Goal: Task Accomplishment & Management: Use online tool/utility

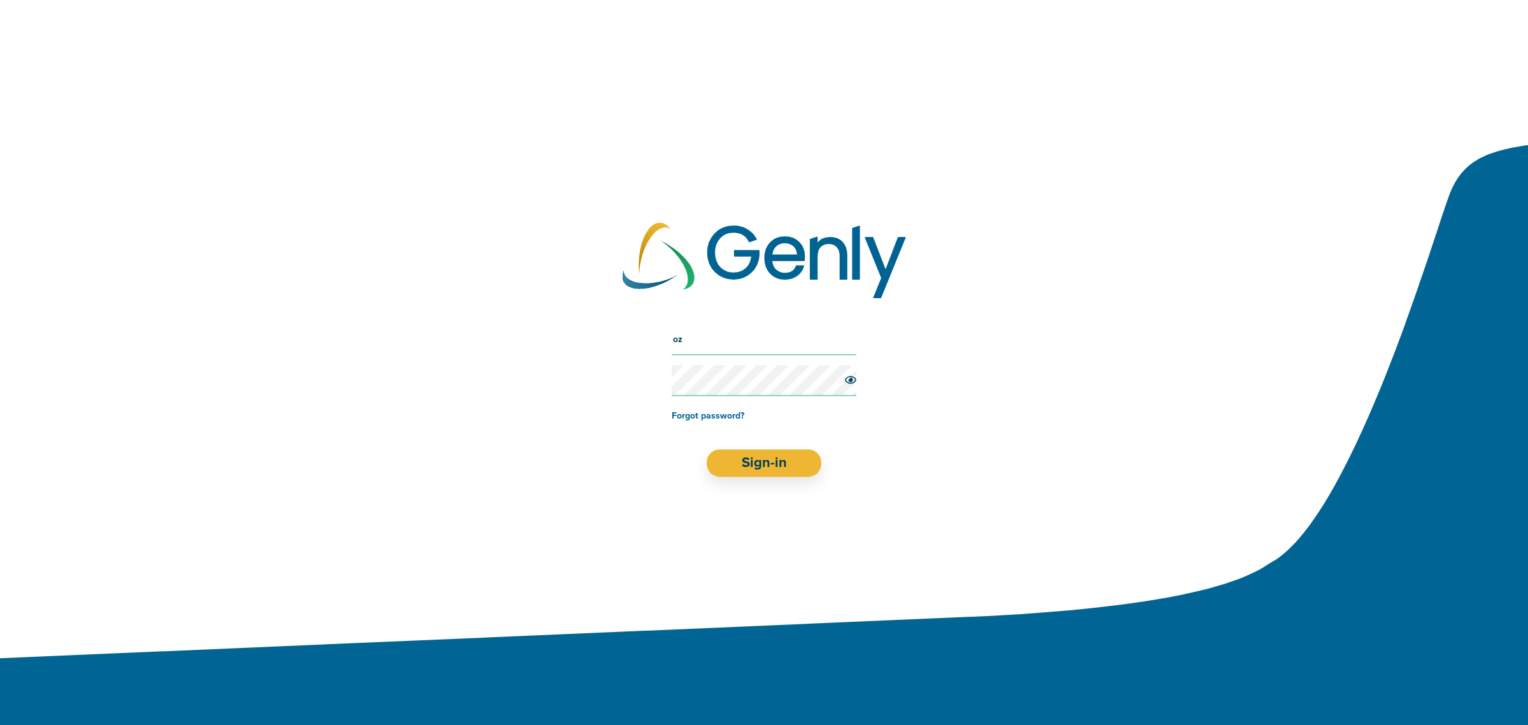
type input "o"
type input "d"
click at [735, 346] on input "text" at bounding box center [764, 339] width 185 height 31
paste input "[EMAIL_ADDRESS][DOMAIN_NAME]"
type input "[EMAIL_ADDRESS][DOMAIN_NAME]"
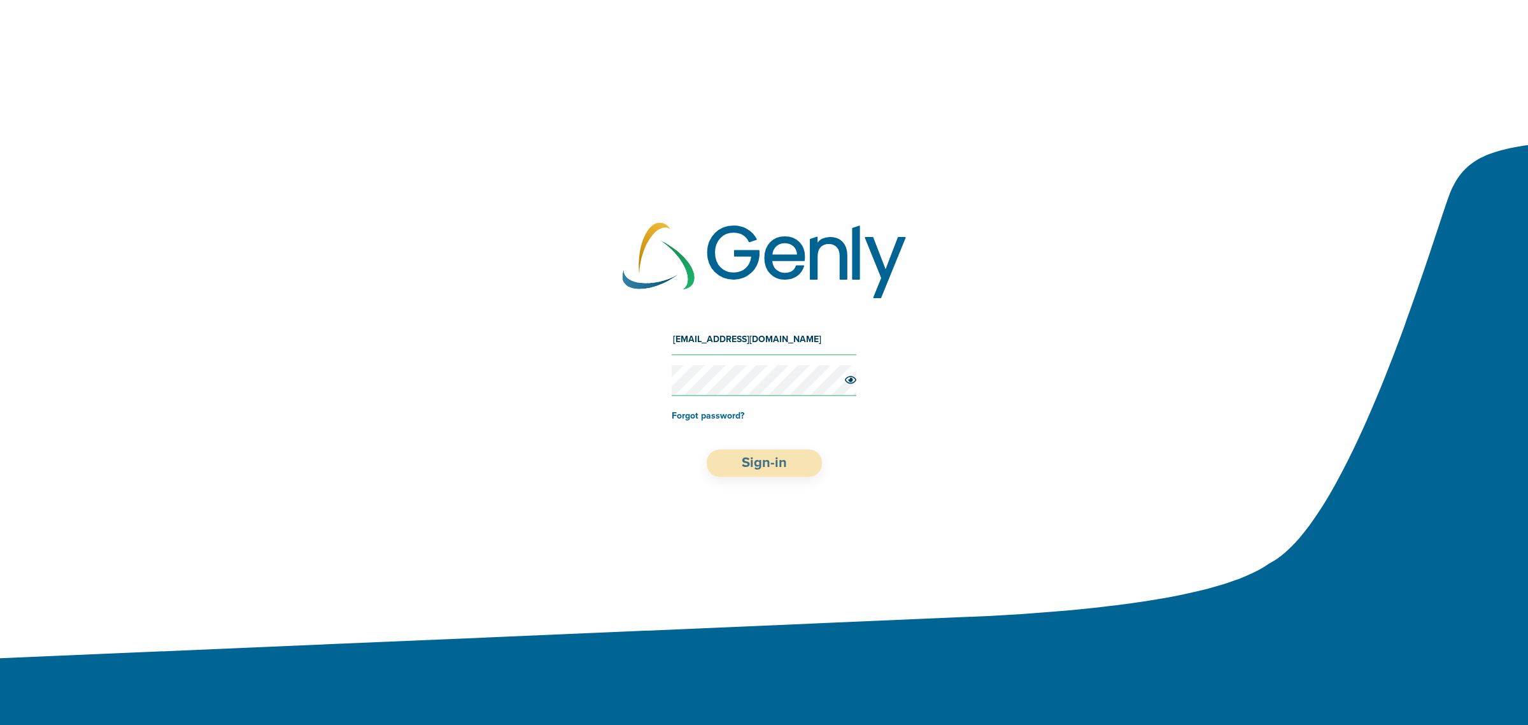
click at [780, 469] on button "Sign-in" at bounding box center [764, 463] width 115 height 27
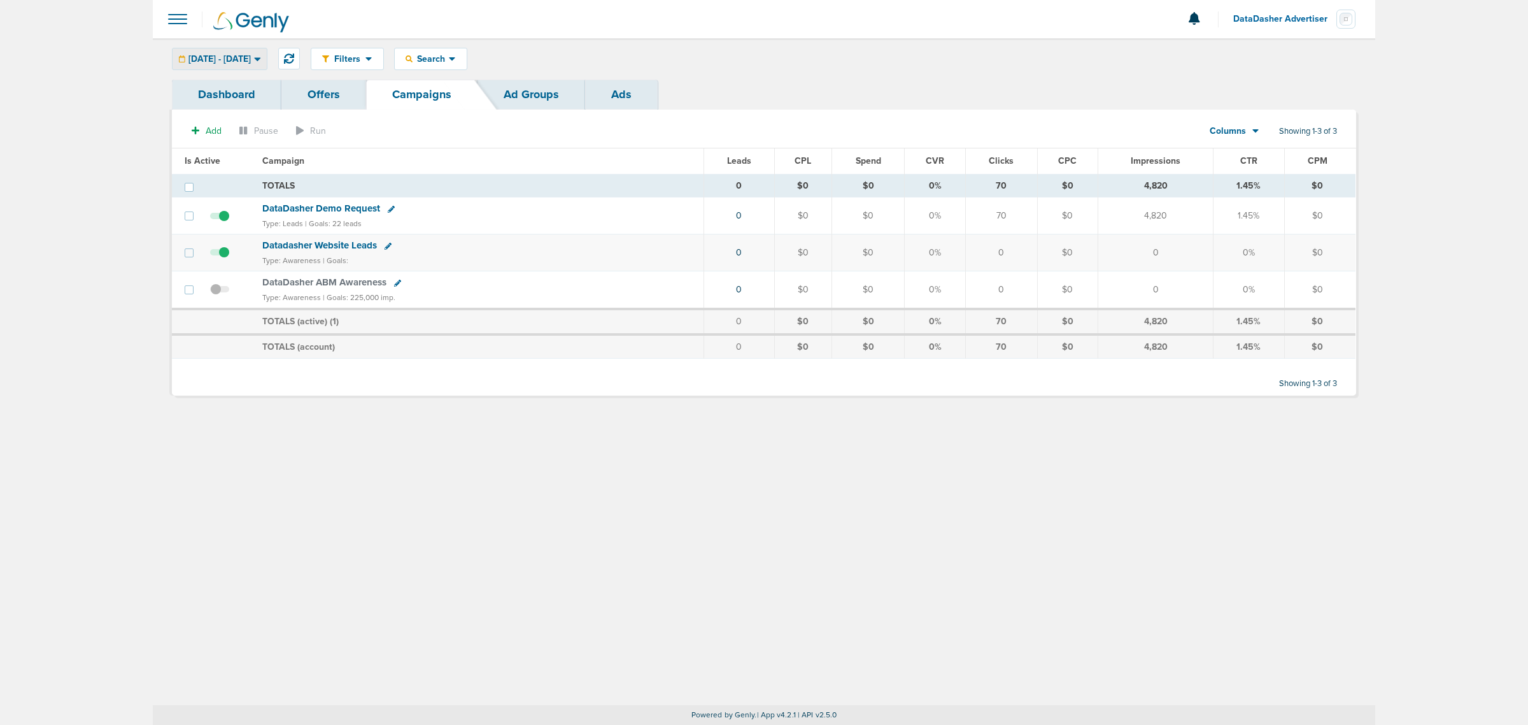
click at [251, 58] on span "[DATE] - [DATE]" at bounding box center [219, 59] width 62 height 9
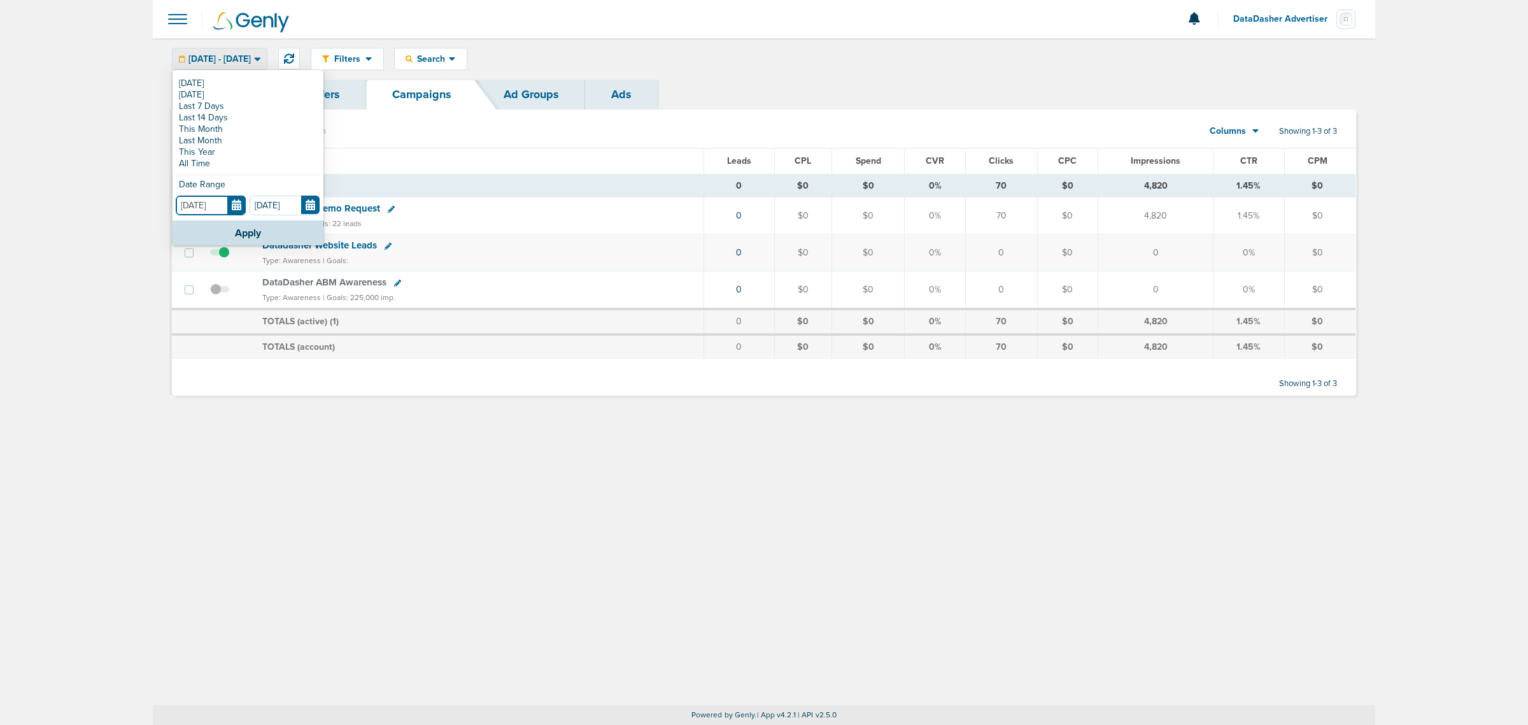
click at [229, 207] on input "[DATE]" at bounding box center [211, 205] width 70 height 20
click at [173, 236] on th at bounding box center [167, 238] width 24 height 26
click at [292, 276] on td "1" at bounding box center [288, 279] width 24 height 17
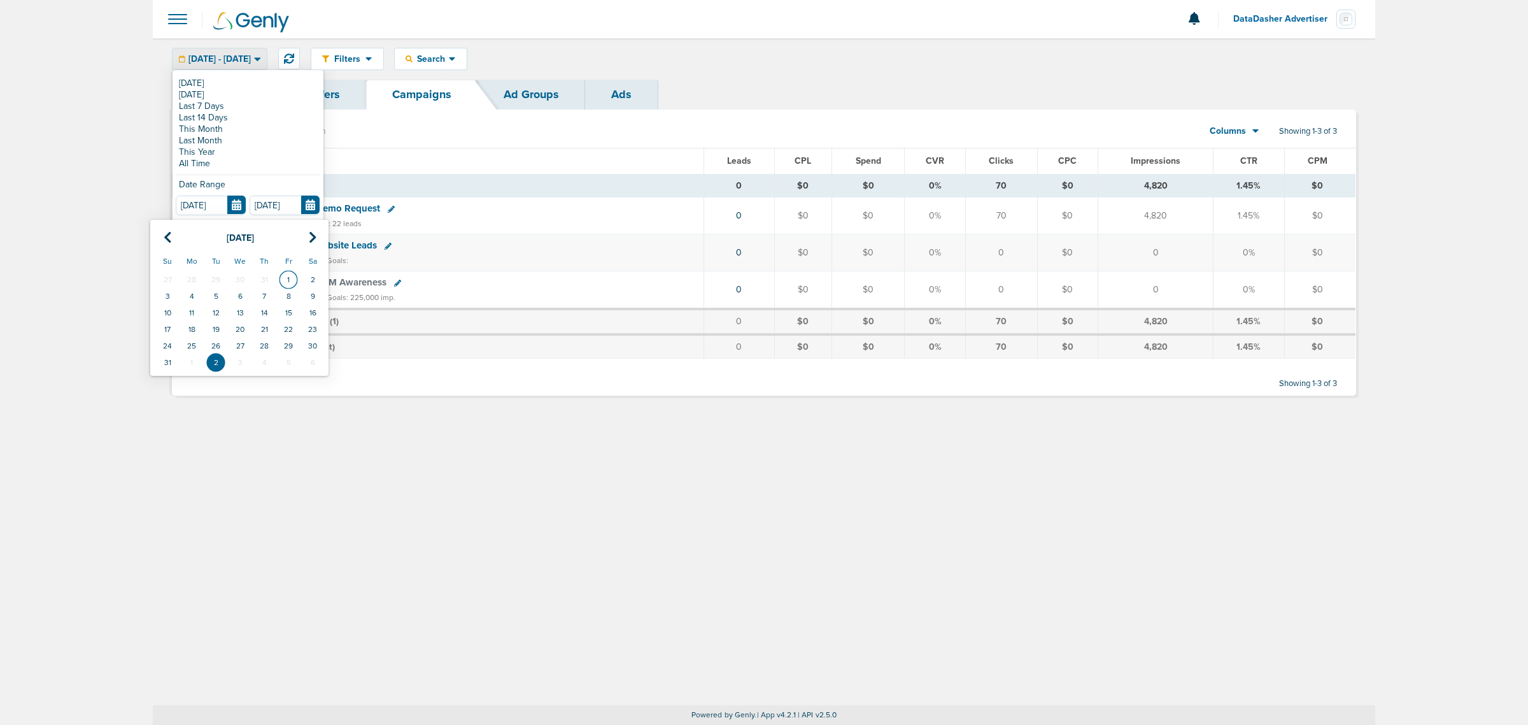
type input "[DATE]"
click at [258, 228] on button "Apply" at bounding box center [248, 232] width 151 height 25
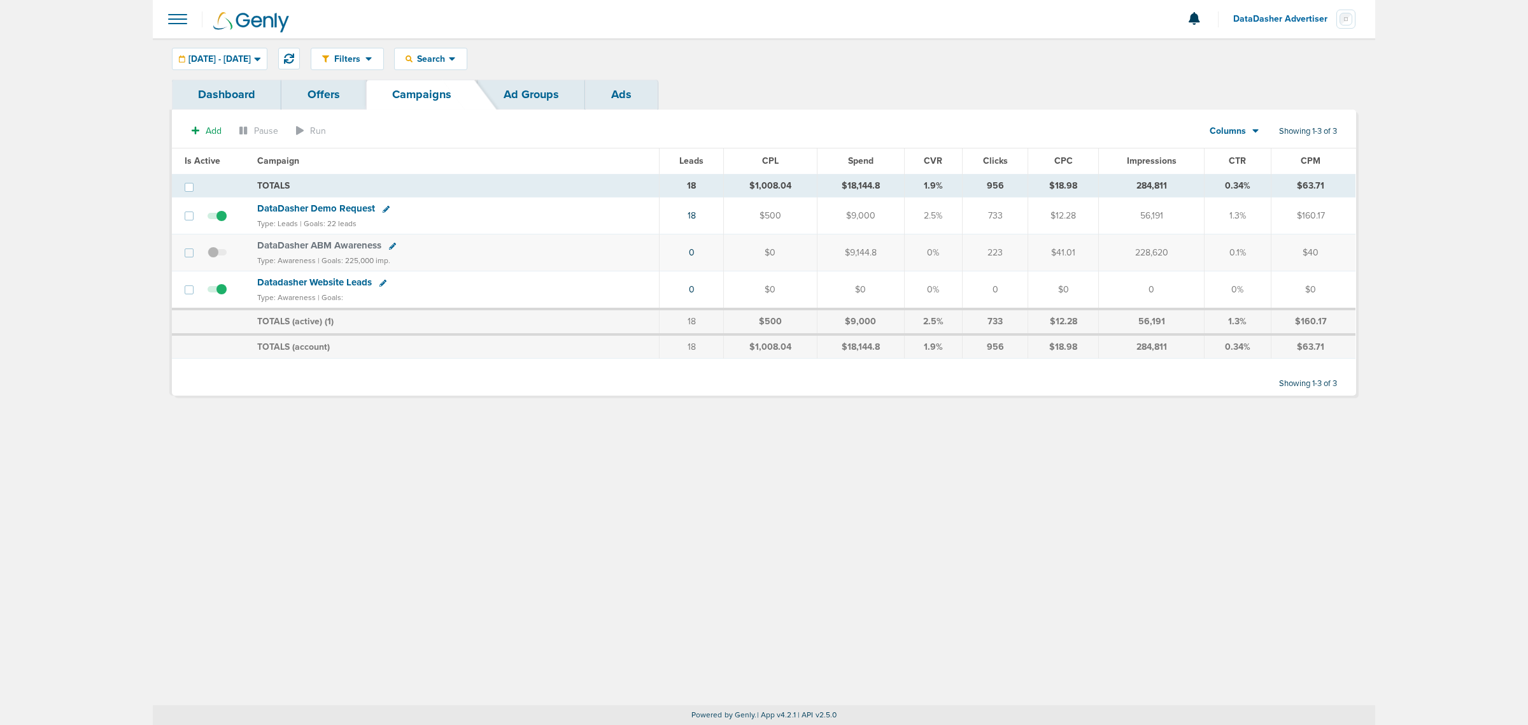
drag, startPoint x: 459, startPoint y: 479, endPoint x: 406, endPoint y: 392, distance: 102.0
click at [459, 479] on div "Filters Active Only Settings Status Active Inactive Objectives MQL SQL Traffic …" at bounding box center [764, 371] width 1223 height 667
